Goal: Information Seeking & Learning: Learn about a topic

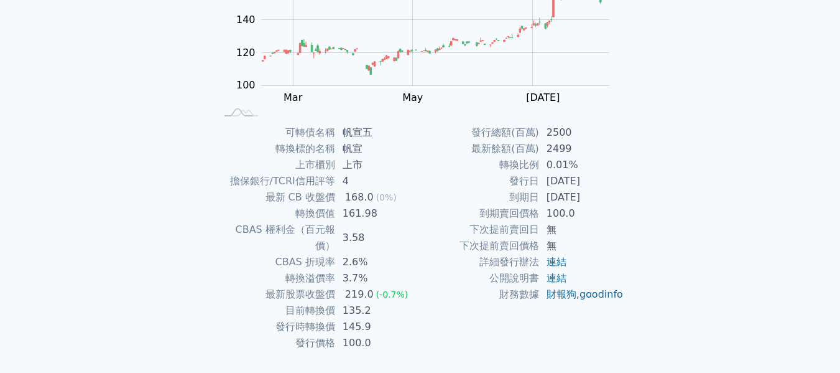
scroll to position [203, 0]
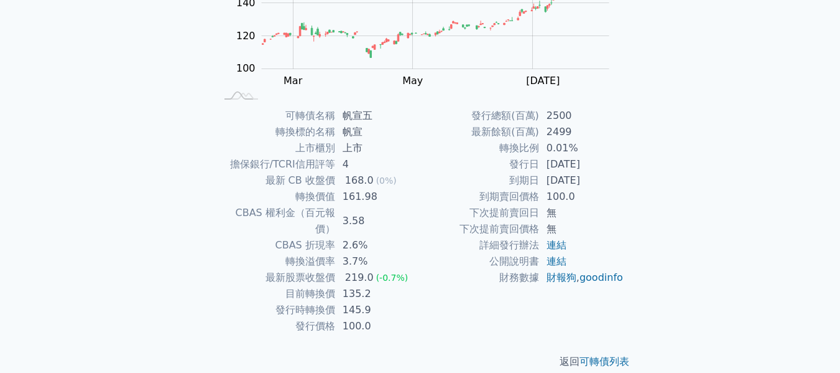
drag, startPoint x: 551, startPoint y: 149, endPoint x: 580, endPoint y: 149, distance: 28.6
click at [580, 149] on td "0.01%" at bounding box center [581, 148] width 85 height 16
click at [574, 174] on td "[DATE]" at bounding box center [581, 180] width 85 height 16
drag, startPoint x: 550, startPoint y: 146, endPoint x: 593, endPoint y: 150, distance: 43.7
click at [593, 150] on td "0.01%" at bounding box center [581, 148] width 85 height 16
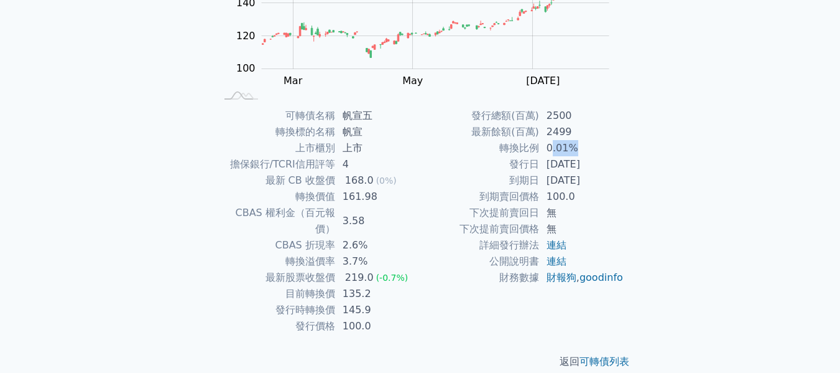
click at [591, 174] on td "[DATE]" at bounding box center [581, 180] width 85 height 16
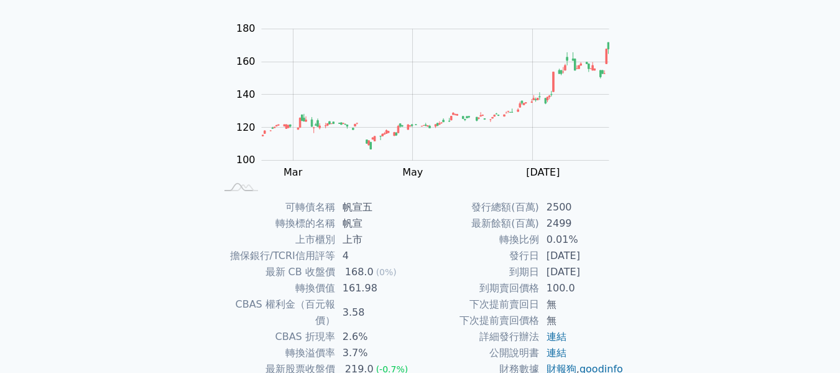
scroll to position [124, 0]
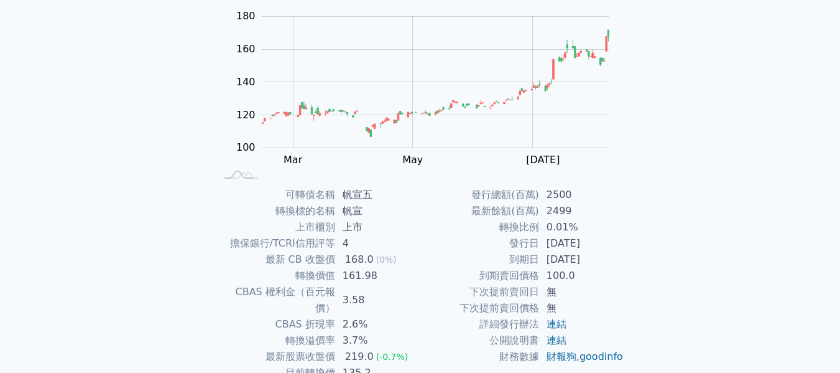
drag, startPoint x: 268, startPoint y: 197, endPoint x: 545, endPoint y: 206, distance: 277.5
click at [549, 200] on div "可轉債名稱 帆宣五 轉換標的名稱 帆宣 上市櫃別 上市 擔保銀行/TCRI信用評等 4 最新 CB 收盤價 168.0 (0%) 轉換價值 161.98 CB…" at bounding box center [421, 300] width 438 height 226
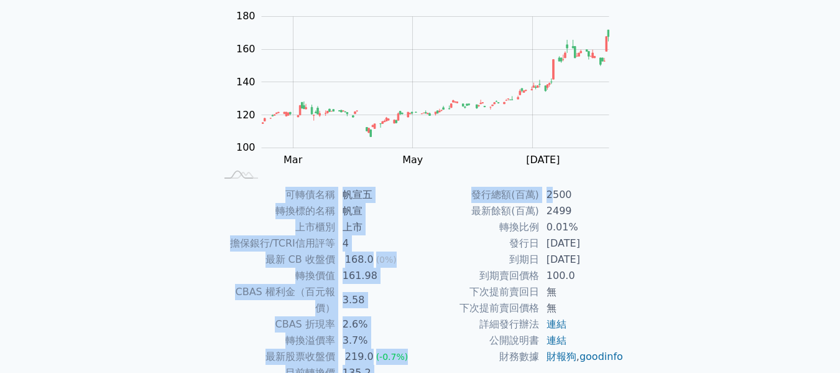
click at [582, 206] on td "2499" at bounding box center [581, 211] width 85 height 16
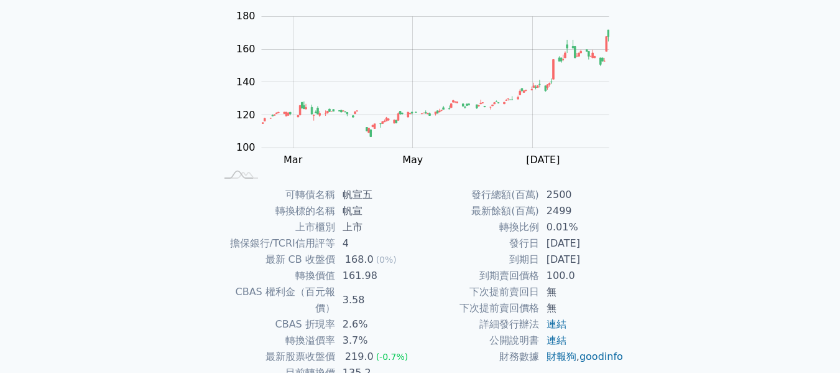
drag, startPoint x: 484, startPoint y: 229, endPoint x: 591, endPoint y: 232, distance: 107.0
click at [591, 232] on tr "轉換比例 0.01%" at bounding box center [522, 227] width 204 height 16
click at [591, 232] on td "0.01%" at bounding box center [581, 227] width 85 height 16
drag, startPoint x: 580, startPoint y: 227, endPoint x: 491, endPoint y: 225, distance: 88.3
click at [491, 225] on tr "轉換比例 0.01%" at bounding box center [522, 227] width 204 height 16
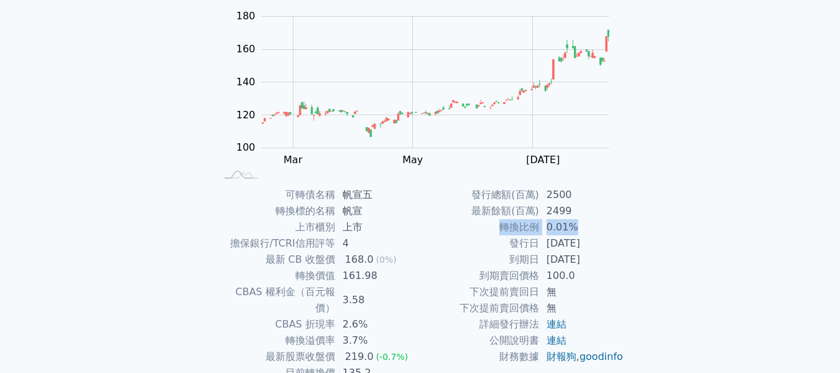
click at [570, 233] on td "0.01%" at bounding box center [581, 227] width 85 height 16
drag, startPoint x: 578, startPoint y: 223, endPoint x: 480, endPoint y: 230, distance: 98.5
click at [480, 230] on tr "轉換比例 0.01%" at bounding box center [522, 227] width 204 height 16
click at [484, 231] on td "轉換比例" at bounding box center [479, 227] width 119 height 16
drag, startPoint x: 235, startPoint y: 238, endPoint x: 413, endPoint y: 244, distance: 178.0
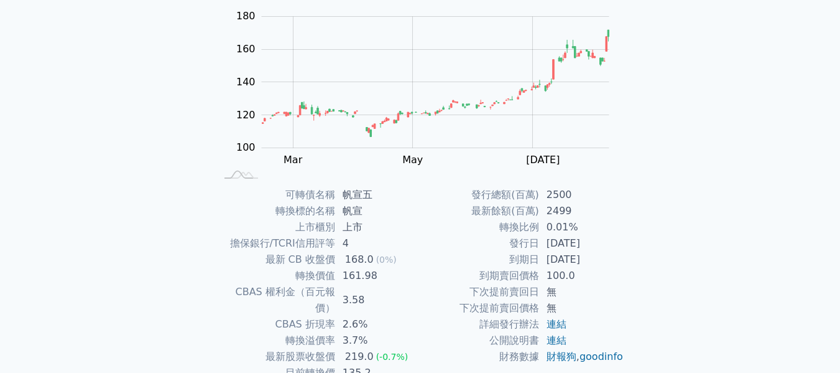
click at [413, 244] on tr "擔保銀行/TCRI信用評等 4" at bounding box center [318, 243] width 204 height 16
click at [490, 244] on td "發行日" at bounding box center [479, 243] width 119 height 16
drag, startPoint x: 522, startPoint y: 247, endPoint x: 576, endPoint y: 247, distance: 53.5
click at [577, 248] on tr "發行日 [DATE]" at bounding box center [522, 243] width 204 height 16
drag, startPoint x: 575, startPoint y: 253, endPoint x: 501, endPoint y: 260, distance: 74.3
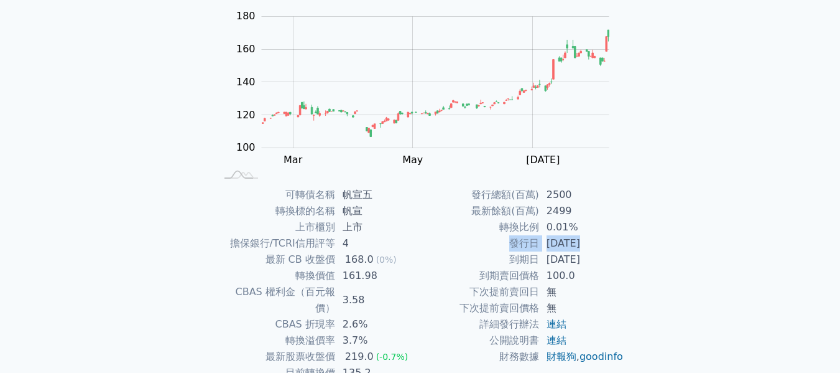
click at [501, 260] on tr "到期日 [DATE]" at bounding box center [522, 259] width 204 height 16
drag, startPoint x: 421, startPoint y: 277, endPoint x: 390, endPoint y: 279, distance: 31.2
click at [390, 279] on td "161.98" at bounding box center [377, 275] width 85 height 16
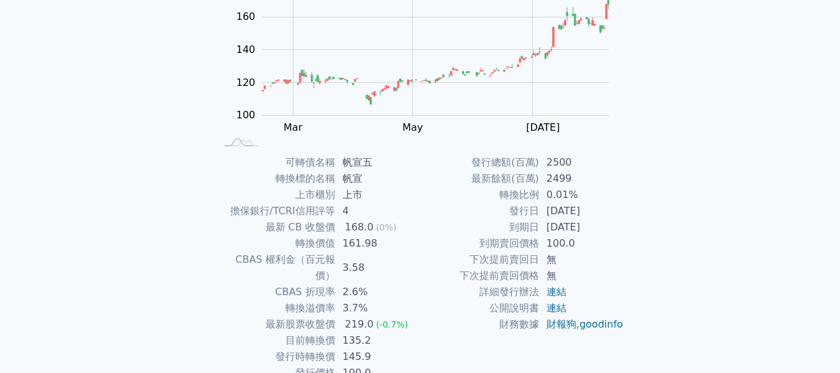
scroll to position [187, 0]
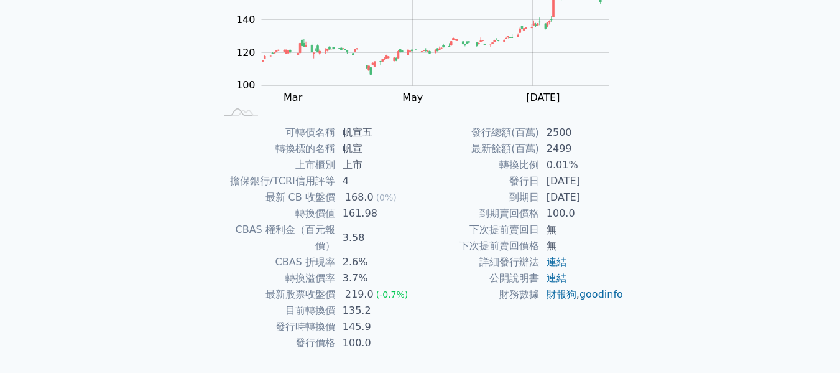
drag, startPoint x: 489, startPoint y: 212, endPoint x: 565, endPoint y: 213, distance: 75.9
click at [565, 213] on tr "到期賣回價格 100.0" at bounding box center [522, 213] width 204 height 16
click at [565, 220] on td "100.0" at bounding box center [581, 213] width 85 height 16
drag, startPoint x: 570, startPoint y: 200, endPoint x: 529, endPoint y: 208, distance: 41.8
click at [529, 196] on tr "到期日 [DATE]" at bounding box center [522, 197] width 204 height 16
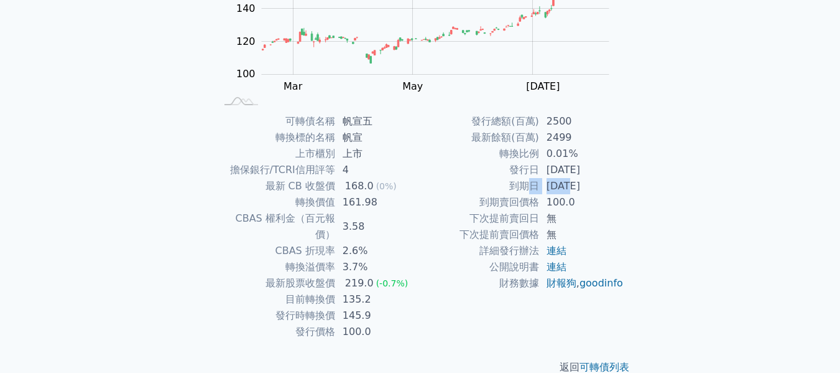
scroll to position [203, 0]
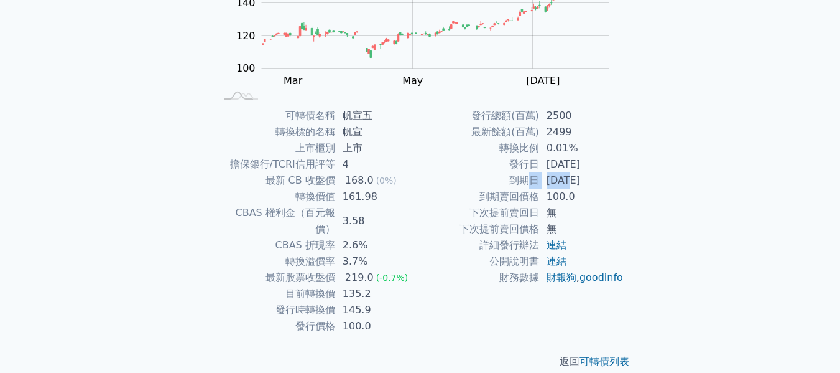
click at [438, 280] on td "財務數據" at bounding box center [479, 277] width 119 height 16
drag, startPoint x: 299, startPoint y: 307, endPoint x: 397, endPoint y: 307, distance: 98.3
click at [397, 318] on tr "發行價格 100.0" at bounding box center [318, 326] width 204 height 16
drag, startPoint x: 264, startPoint y: 267, endPoint x: 424, endPoint y: 264, distance: 159.2
click at [424, 264] on div "可轉債名稱 帆宣五 轉換標的名稱 帆宣 上市櫃別 上市 擔保銀行/TCRI信用評等 4 最新 CB 收盤價 168.0 (0%) 轉換價值 161.98 CB…" at bounding box center [421, 221] width 438 height 226
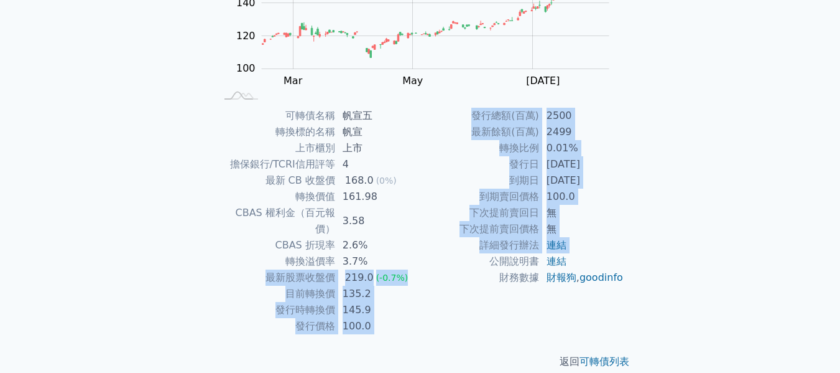
drag, startPoint x: 291, startPoint y: 247, endPoint x: 267, endPoint y: 246, distance: 24.3
click at [266, 253] on td "轉換溢價率" at bounding box center [275, 261] width 119 height 16
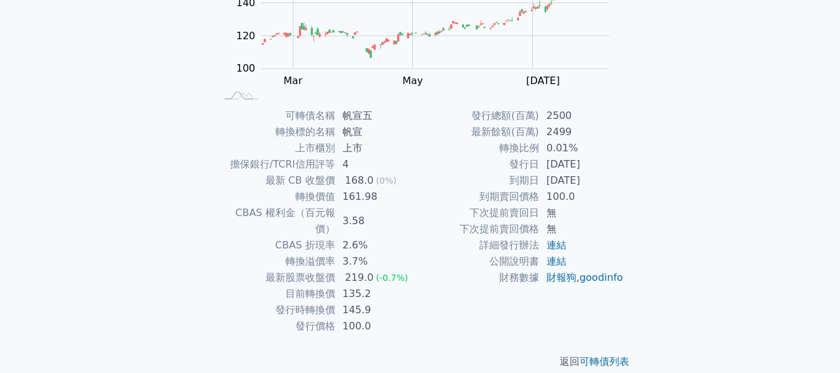
click at [212, 206] on div "可轉債名稱 帆宣五 轉換標的名稱 帆宣 上市櫃別 上市 擔保銀行/TCRI信用評等 4 最新 CB 收盤價 168.0 (0%) 轉換價值 161.98 CB…" at bounding box center [421, 221] width 438 height 226
drag, startPoint x: 218, startPoint y: 206, endPoint x: 402, endPoint y: 221, distance: 185.3
click at [402, 221] on tbody "可轉債名稱 帆宣五 轉換標的名稱 帆宣 上市櫃別 上市 擔保銀行/TCRI信用評等 4 最新 CB 收盤價 168.0 (0%) 轉換價值 161.98 CB…" at bounding box center [318, 221] width 204 height 226
click at [403, 237] on td "2.6%" at bounding box center [377, 245] width 85 height 16
drag, startPoint x: 270, startPoint y: 123, endPoint x: 420, endPoint y: 318, distance: 246.6
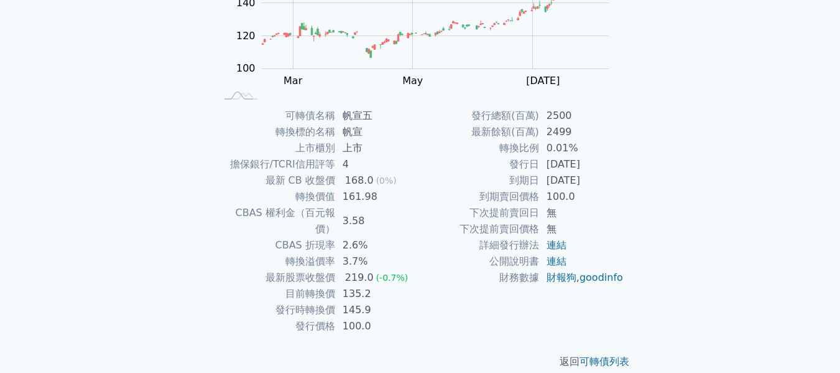
click at [412, 316] on tbody "可轉債名稱 帆宣五 轉換標的名稱 帆宣 上市櫃別 上市 擔保銀行/TCRI信用評等 4 最新 CB 收盤價 168.0 (0%) 轉換價值 161.98 CB…" at bounding box center [318, 221] width 204 height 226
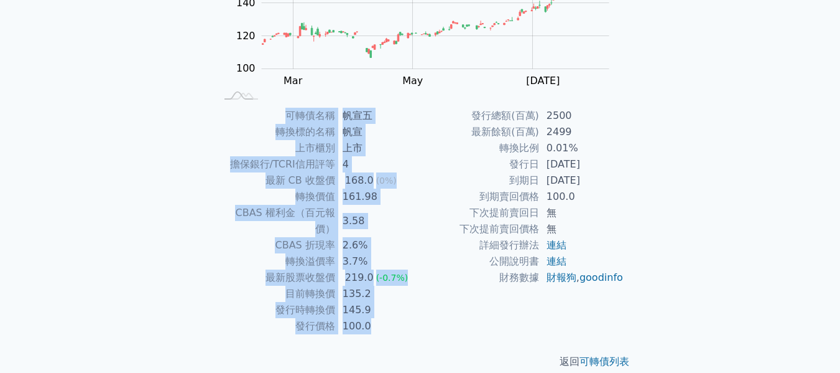
click at [679, 309] on div "可轉債列表 財務數據 可轉債列表 財務數據 登入／註冊 登入／註冊 可轉債列表 › 61965 帆宣五 61965 帆宣五 可轉債詳細資訊 Zoom Out …" at bounding box center [420, 93] width 840 height 592
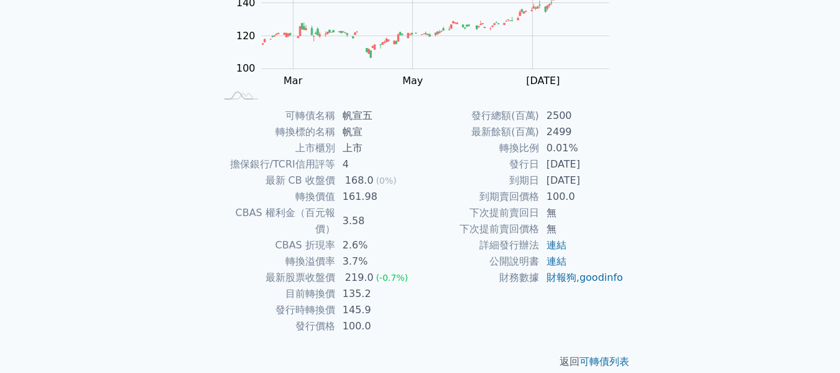
drag, startPoint x: 457, startPoint y: 103, endPoint x: 639, endPoint y: 299, distance: 268.4
click at [639, 299] on div "可轉債列表 › 61965 帆宣五 61965 帆宣五 可轉債詳細資訊 Zoom Out 100 60 80 100 120 140 160 180 200 …" at bounding box center [421, 107] width 478 height 562
click at [680, 272] on div "可轉債列表 財務數據 可轉債列表 財務數據 登入／註冊 登入／註冊 可轉債列表 › 61965 帆宣五 61965 帆宣五 可轉債詳細資訊 Zoom Out …" at bounding box center [420, 93] width 840 height 592
drag, startPoint x: 504, startPoint y: 146, endPoint x: 647, endPoint y: 146, distance: 143.7
click at [647, 146] on div "可轉債列表 › 61965 帆宣五 61965 帆宣五 可轉債詳細資訊 Zoom Out 100 60 80 100 120 140 160 180 200 …" at bounding box center [421, 107] width 478 height 562
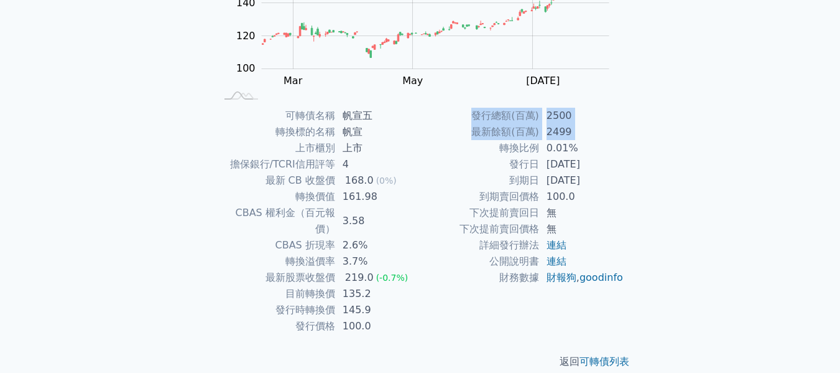
click at [647, 146] on div "可轉債列表 › 61965 帆宣五 61965 帆宣五 可轉債詳細資訊 Zoom Out 100 60 80 100 120 140 160 180 200 …" at bounding box center [421, 107] width 478 height 562
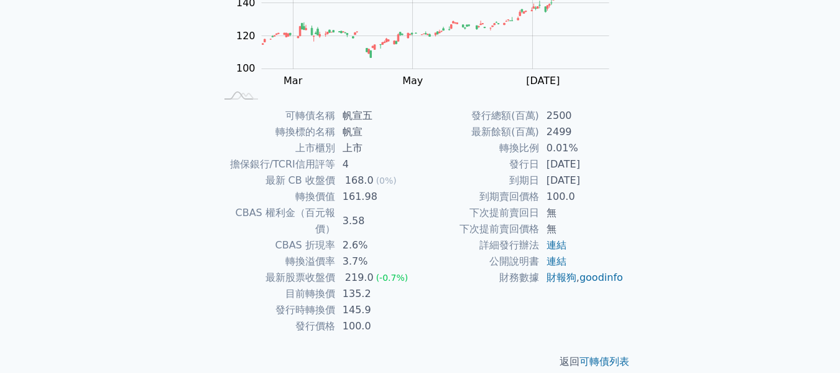
drag, startPoint x: 506, startPoint y: 149, endPoint x: 637, endPoint y: 149, distance: 131.2
click at [637, 149] on div "可轉債名稱 帆宣五 轉換標的名稱 帆宣 上市櫃別 上市 擔保銀行/TCRI信用評等 4 最新 CB 收盤價 168.0 (0%) 轉換價值 161.98 CB…" at bounding box center [421, 221] width 438 height 226
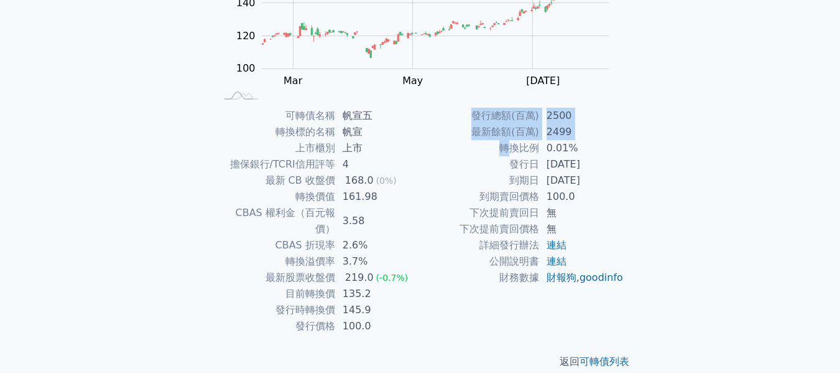
click at [637, 149] on div "可轉債名稱 帆宣五 轉換標的名稱 帆宣 上市櫃別 上市 擔保銀行/TCRI信用評等 4 最新 CB 收盤價 168.0 (0%) 轉換價值 161.98 CB…" at bounding box center [421, 221] width 438 height 226
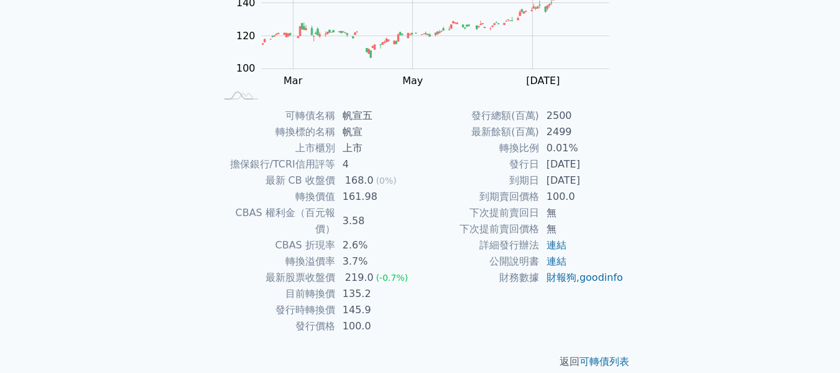
drag, startPoint x: 592, startPoint y: 146, endPoint x: 383, endPoint y: 146, distance: 209.0
click at [383, 146] on div "可轉債名稱 帆宣五 轉換標的名稱 帆宣 上市櫃別 上市 擔保銀行/TCRI信用評等 4 最新 CB 收盤價 168.0 (0%) 轉換價值 161.98 CB…" at bounding box center [421, 221] width 438 height 226
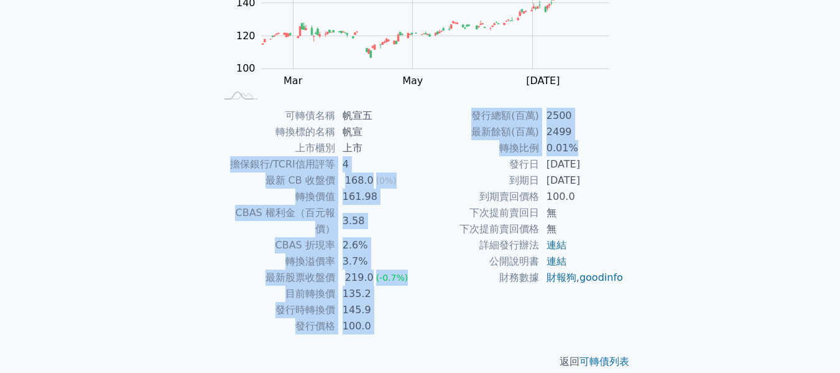
click at [617, 225] on td "無" at bounding box center [581, 229] width 85 height 16
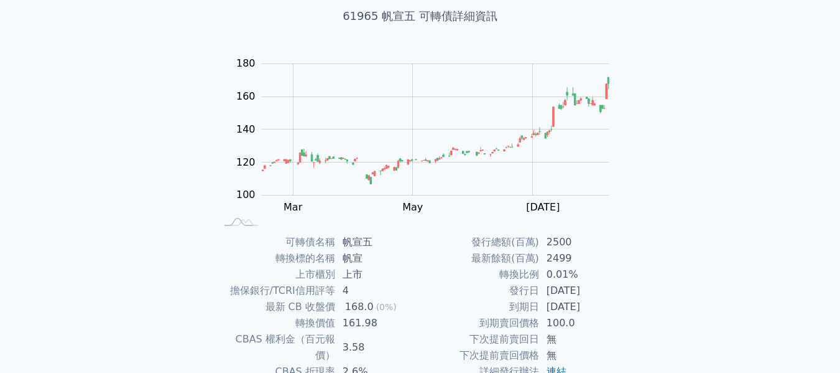
scroll to position [0, 0]
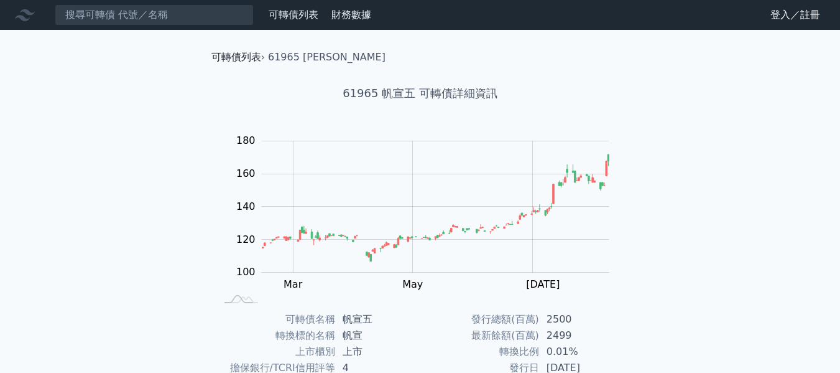
click at [254, 63] on link "可轉債列表" at bounding box center [236, 57] width 50 height 12
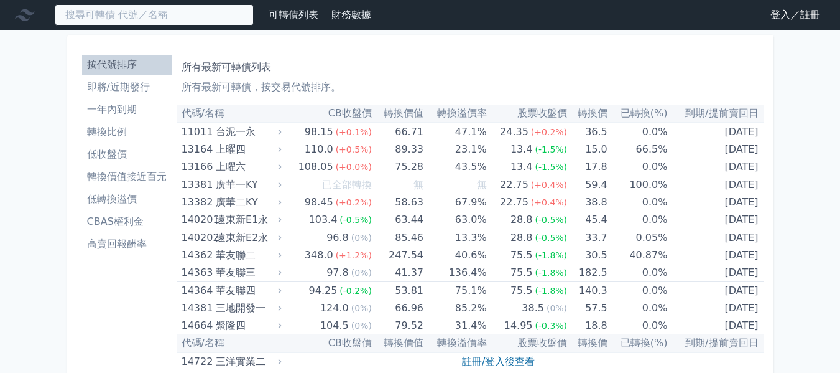
click at [123, 12] on input at bounding box center [154, 14] width 199 height 21
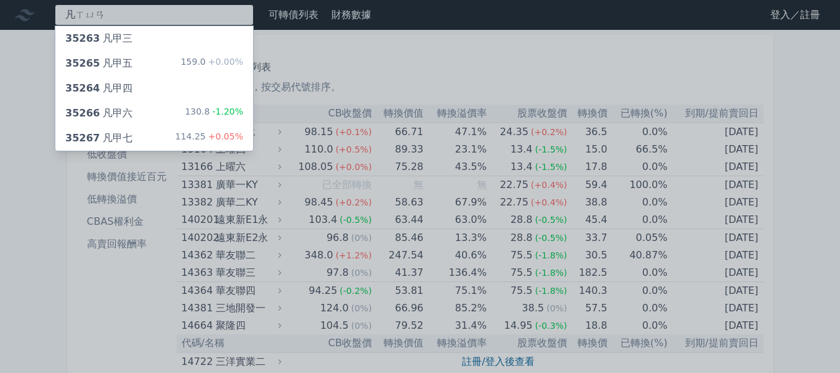
type input "帆宣"
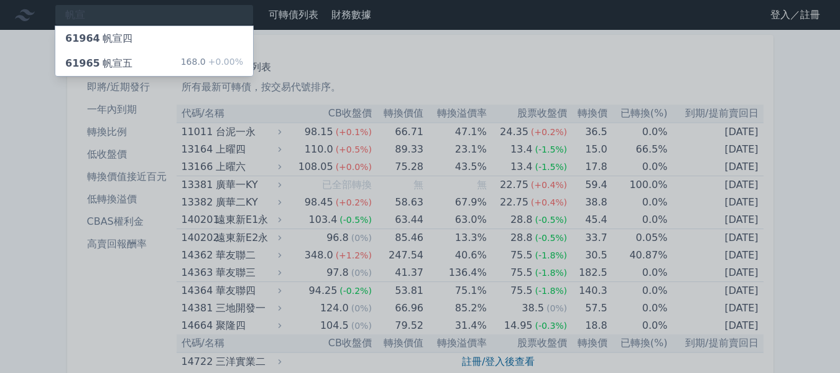
click at [126, 59] on div "61965 [PERSON_NAME]" at bounding box center [98, 63] width 67 height 15
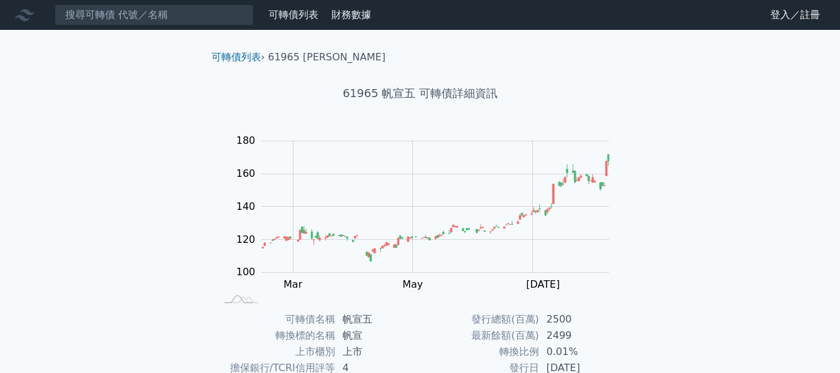
click at [674, 205] on div "可轉債列表 財務數據 可轉債列表 財務數據 登入／註冊 登入／註冊 可轉債列表 › 61965 帆宣五 61965 帆宣五 可轉債詳細資訊 Zoom Out …" at bounding box center [420, 296] width 840 height 592
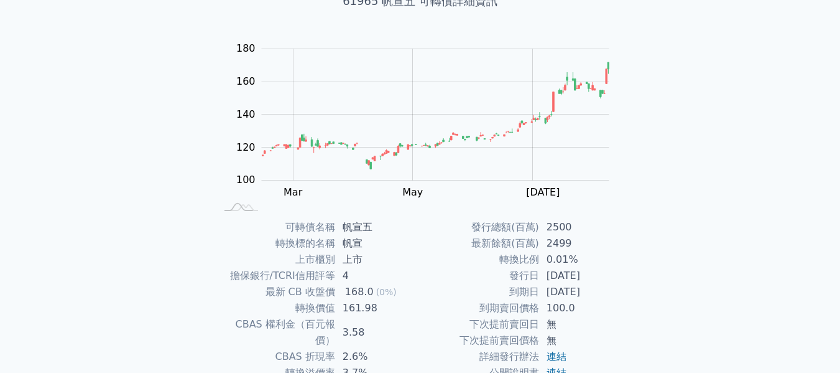
scroll to position [124, 0]
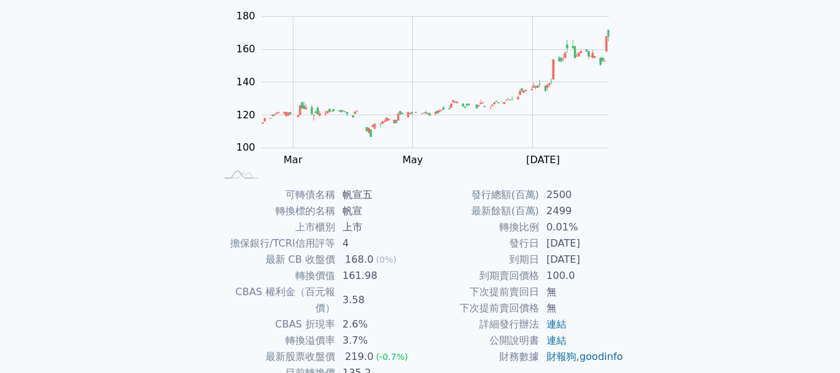
drag, startPoint x: 594, startPoint y: 226, endPoint x: 489, endPoint y: 222, distance: 105.2
click at [489, 222] on tr "轉換比例 0.01%" at bounding box center [522, 227] width 204 height 16
click at [629, 226] on div "可轉債名稱 帆宣五 轉換標的名稱 帆宣 上市櫃別 上市 擔保銀行/TCRI信用評等 4 最新 CB 收盤價 168.0 (0%) 轉換價值 161.98 CB…" at bounding box center [421, 300] width 438 height 226
drag, startPoint x: 603, startPoint y: 226, endPoint x: 488, endPoint y: 226, distance: 115.1
click at [488, 226] on tr "轉換比例 0.01%" at bounding box center [522, 227] width 204 height 16
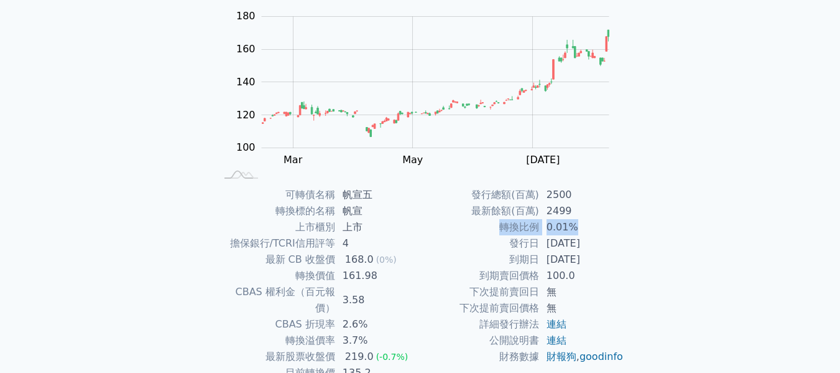
click at [725, 229] on div "可轉債列表 財務數據 可轉債列表 財務數據 登入／註冊 登入／註冊 可轉債列表 › 61965 帆宣五 61965 帆宣五 可轉債詳細資訊 Zoom Out …" at bounding box center [420, 172] width 840 height 592
drag, startPoint x: 472, startPoint y: 213, endPoint x: 603, endPoint y: 212, distance: 130.6
click at [603, 212] on tr "最新餘額(百萬) 2499" at bounding box center [522, 211] width 204 height 16
click at [603, 212] on td "2499" at bounding box center [581, 211] width 85 height 16
click at [571, 210] on td "2499" at bounding box center [581, 211] width 85 height 16
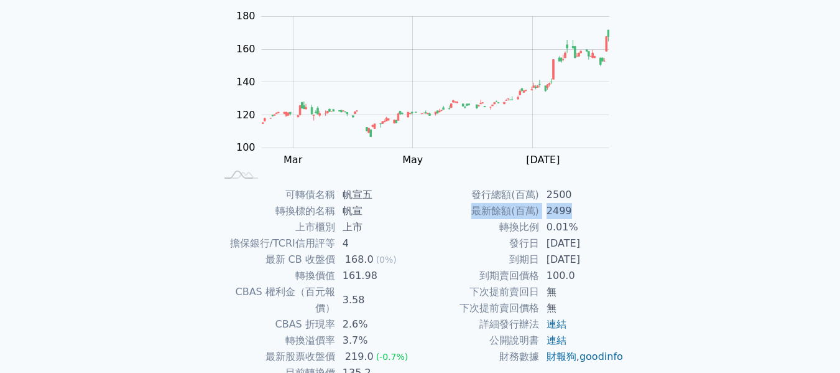
click at [579, 213] on td "2499" at bounding box center [581, 211] width 85 height 16
drag, startPoint x: 572, startPoint y: 213, endPoint x: 468, endPoint y: 215, distance: 103.9
click at [454, 213] on tr "最新餘額(百萬) 2499" at bounding box center [522, 211] width 204 height 16
click at [674, 221] on div "可轉債列表 財務數據 可轉債列表 財務數據 登入／註冊 登入／註冊 可轉債列表 › 61965 帆宣五 61965 帆宣五 可轉債詳細資訊 Zoom Out …" at bounding box center [420, 172] width 840 height 592
drag, startPoint x: 586, startPoint y: 228, endPoint x: 492, endPoint y: 228, distance: 93.9
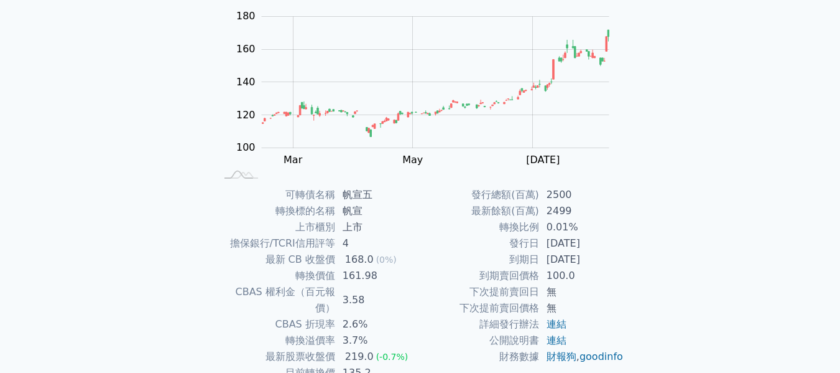
click at [492, 228] on tr "轉換比例 0.01%" at bounding box center [522, 227] width 204 height 16
click at [626, 228] on div "可轉債名稱 帆宣五 轉換標的名稱 帆宣 上市櫃別 上市 擔保銀行/TCRI信用評等 4 最新 CB 收盤價 168.0 (0%) 轉換價值 161.98 CB…" at bounding box center [421, 300] width 438 height 226
drag, startPoint x: 584, startPoint y: 217, endPoint x: 463, endPoint y: 210, distance: 121.5
click at [463, 210] on tr "最新餘額(百萬) 2499" at bounding box center [522, 211] width 204 height 16
click at [805, 214] on div "可轉債列表 財務數據 可轉債列表 財務數據 登入／註冊 登入／註冊 可轉債列表 › 61965 帆宣五 61965 帆宣五 可轉債詳細資訊 Zoom Out …" at bounding box center [420, 172] width 840 height 592
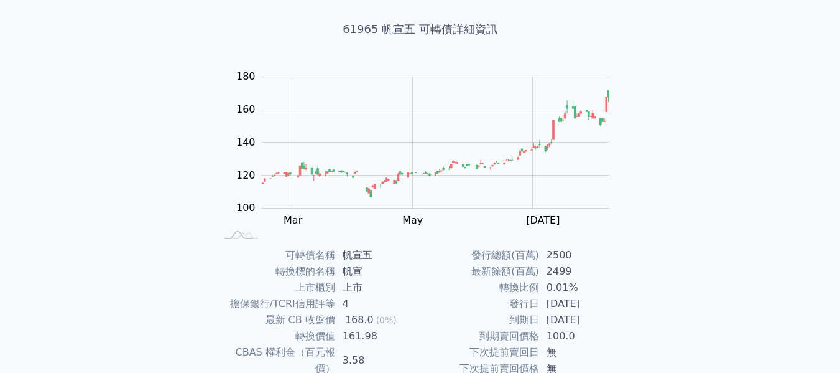
scroll to position [0, 0]
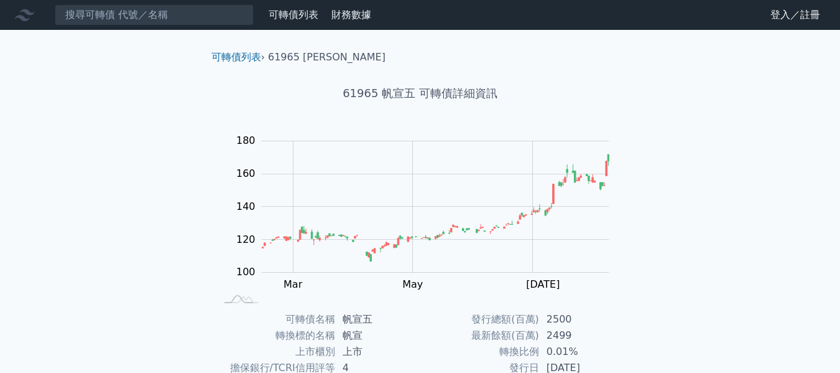
click at [635, 90] on h1 "61965 帆宣五 可轉債詳細資訊" at bounding box center [421, 93] width 438 height 17
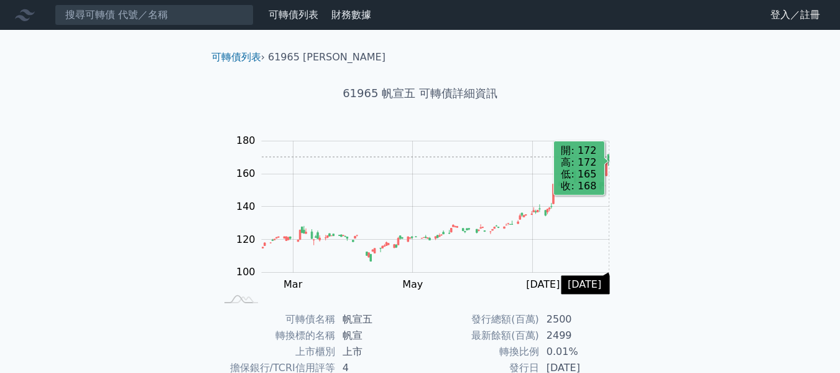
click at [721, 188] on div "可轉債列表 財務數據 可轉債列表 財務數據 登入／註冊 登入／註冊 可轉債列表 › 61965 帆宣五 61965 帆宣五 可轉債詳細資訊 Zoom Out …" at bounding box center [420, 296] width 840 height 592
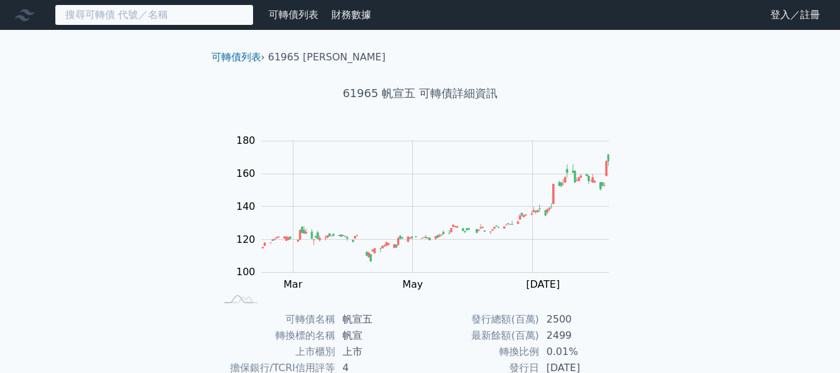
click at [139, 15] on input at bounding box center [154, 14] width 199 height 21
click at [126, 16] on input at bounding box center [154, 14] width 199 height 21
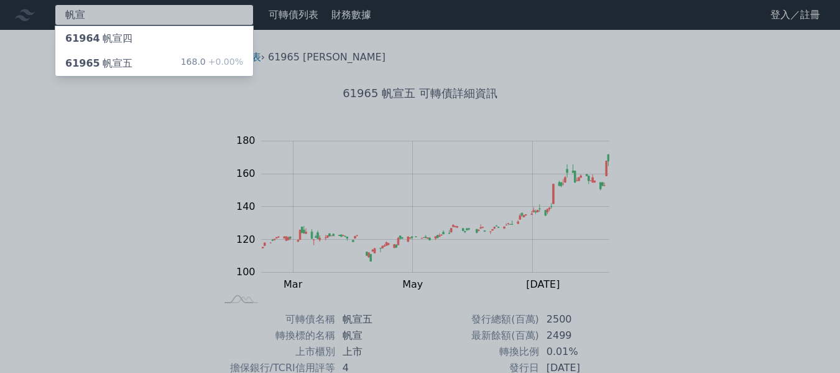
type input "帆宣"
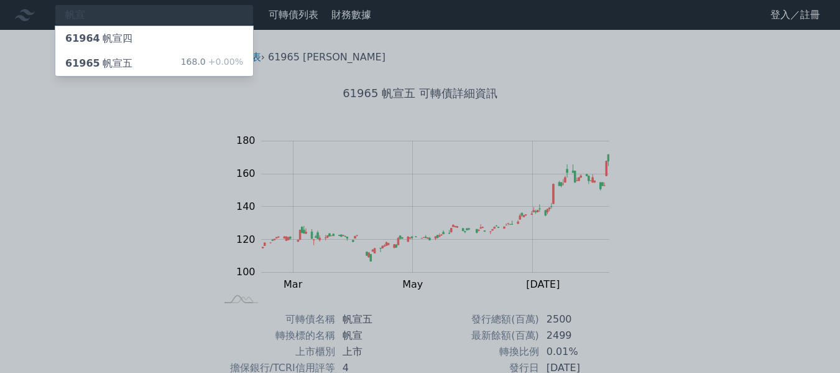
click at [127, 40] on div "61964 帆宣四" at bounding box center [154, 38] width 198 height 25
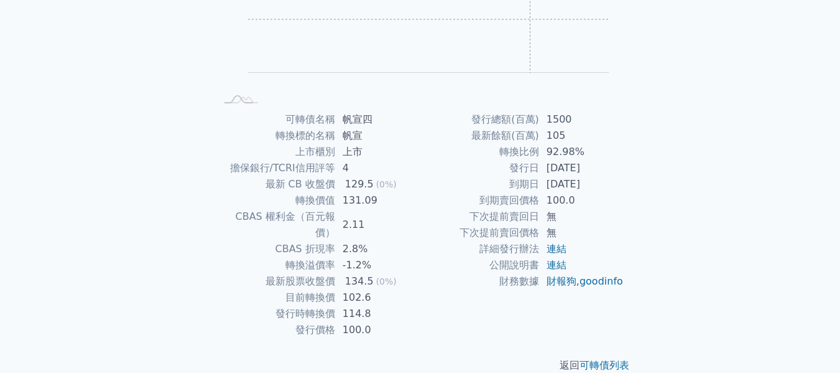
scroll to position [203, 0]
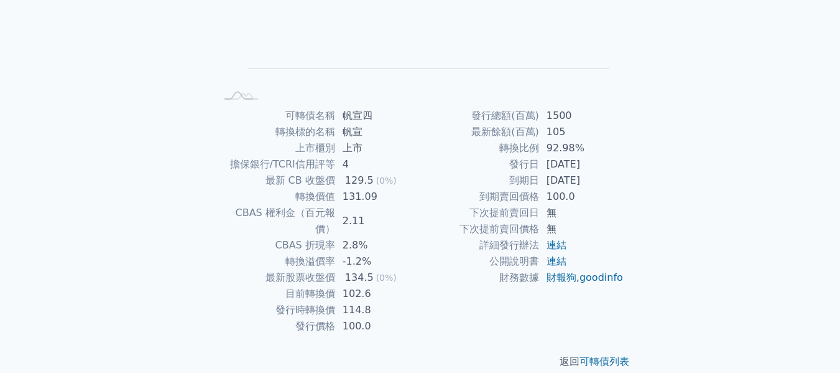
drag, startPoint x: 602, startPoint y: 147, endPoint x: 503, endPoint y: 148, distance: 99.5
click at [503, 148] on tr "轉換比例 92.98%" at bounding box center [522, 148] width 204 height 16
click at [488, 124] on td "最新餘額(百萬)" at bounding box center [479, 132] width 119 height 16
drag, startPoint x: 480, startPoint y: 129, endPoint x: 604, endPoint y: 129, distance: 124.4
click at [604, 129] on tr "最新餘額(百萬) 105" at bounding box center [522, 132] width 204 height 16
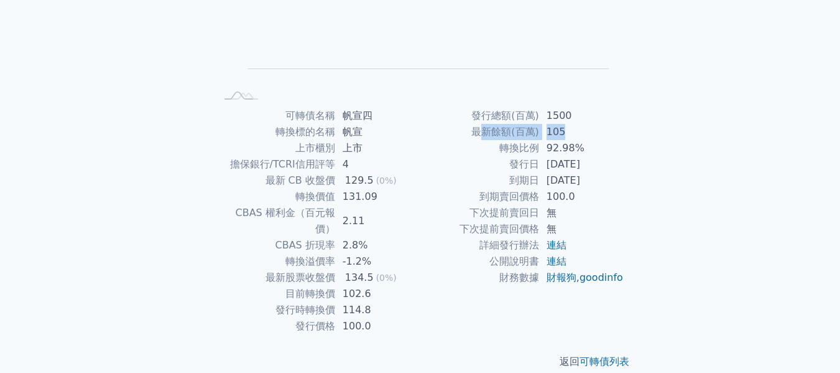
click at [563, 114] on td "1500" at bounding box center [581, 116] width 85 height 16
click at [515, 188] on td "到期賣回價格" at bounding box center [479, 196] width 119 height 16
drag, startPoint x: 513, startPoint y: 181, endPoint x: 615, endPoint y: 180, distance: 102.0
click at [615, 180] on tr "到期日 [DATE]" at bounding box center [522, 180] width 204 height 16
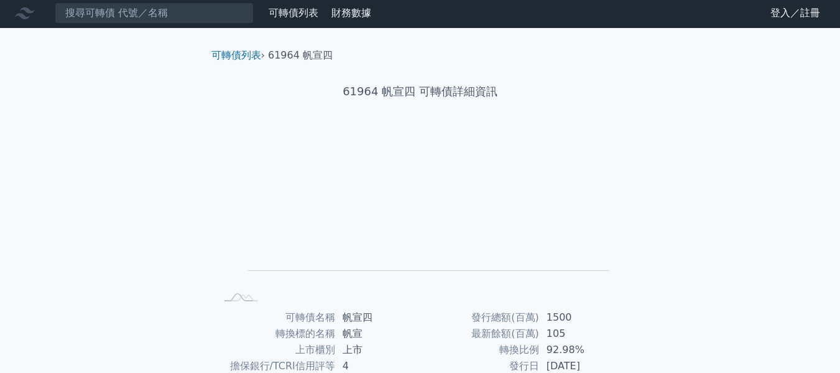
scroll to position [0, 0]
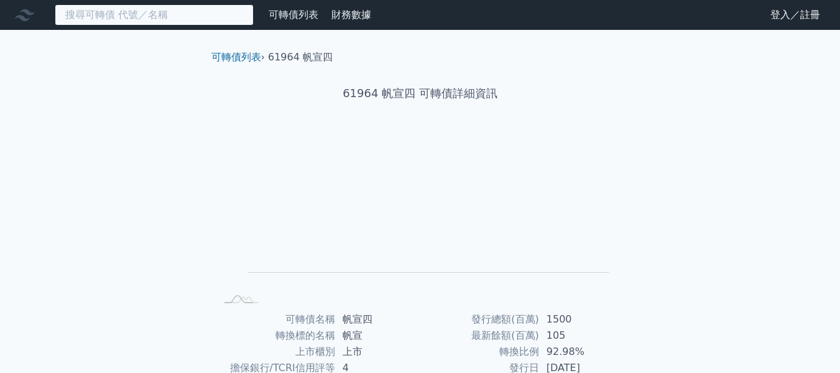
click at [146, 21] on input at bounding box center [154, 14] width 199 height 21
click at [144, 16] on input at bounding box center [154, 14] width 199 height 21
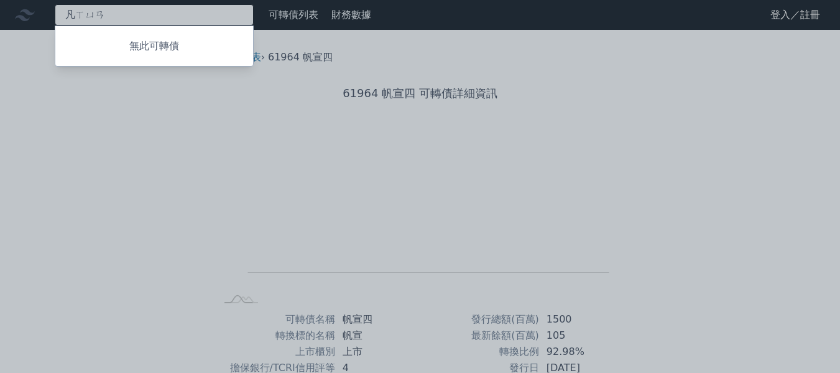
type input "帆宣"
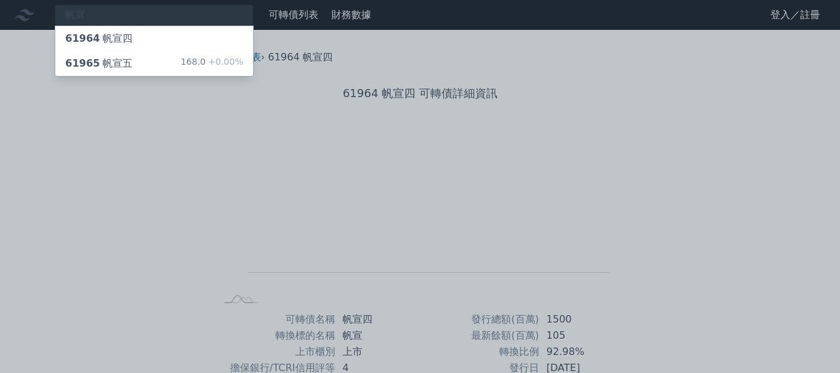
click at [144, 59] on div "61965 帆宣五 168.0 +0.00%" at bounding box center [154, 63] width 198 height 25
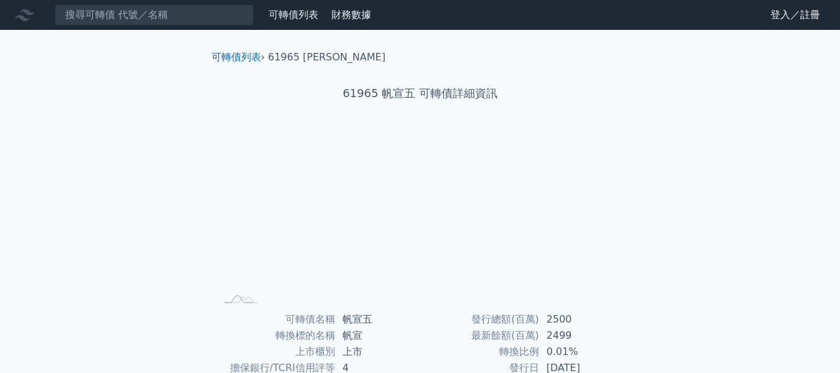
scroll to position [203, 0]
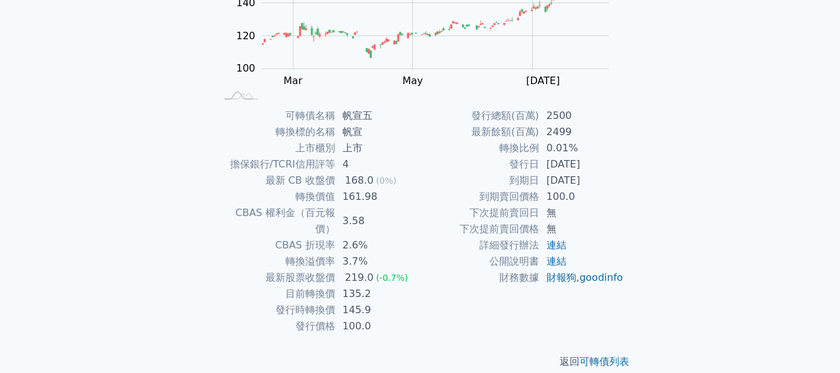
drag, startPoint x: 575, startPoint y: 150, endPoint x: 487, endPoint y: 150, distance: 88.3
click at [487, 150] on tr "轉換比例 0.01%" at bounding box center [522, 148] width 204 height 16
click at [762, 141] on div "可轉債列表 財務數據 可轉債列表 財務數據 登入／註冊 登入／註冊 可轉債列表 › 61965 帆宣五 61965 帆宣五 可轉債詳細資訊 Zoom Out …" at bounding box center [420, 93] width 840 height 592
click at [574, 278] on link "財報狗" at bounding box center [562, 277] width 30 height 12
